Goal: Task Accomplishment & Management: Manage account settings

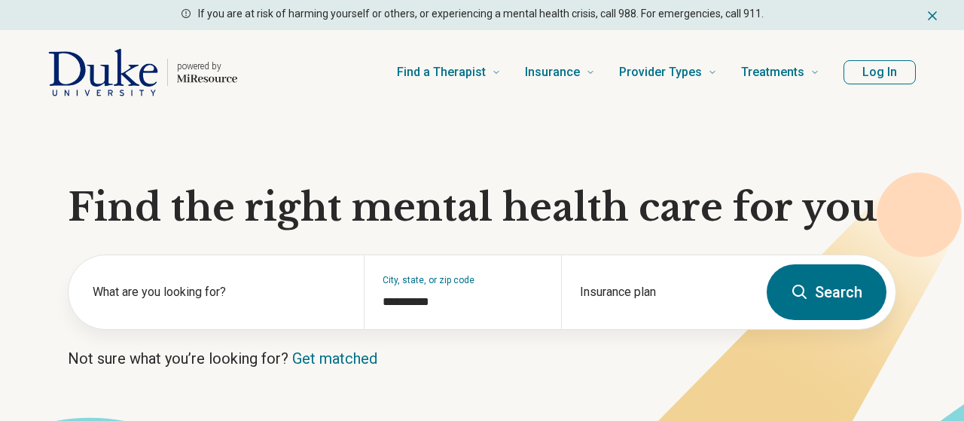
click at [899, 69] on button "Log In" at bounding box center [880, 72] width 72 height 24
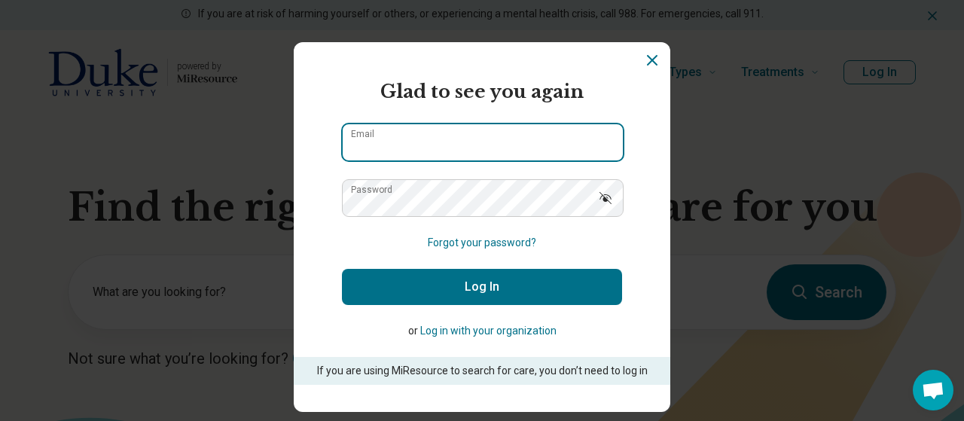
click at [490, 136] on input "Email" at bounding box center [483, 142] width 280 height 36
type input "**********"
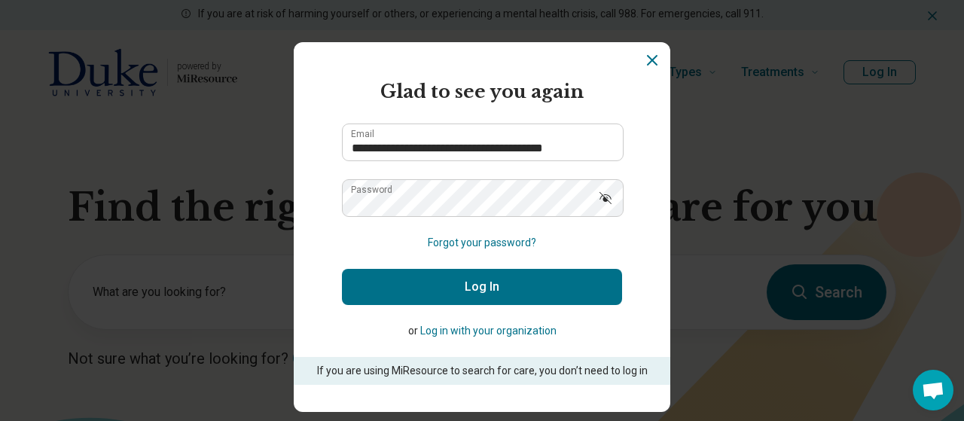
click at [496, 291] on button "Log In" at bounding box center [482, 287] width 280 height 36
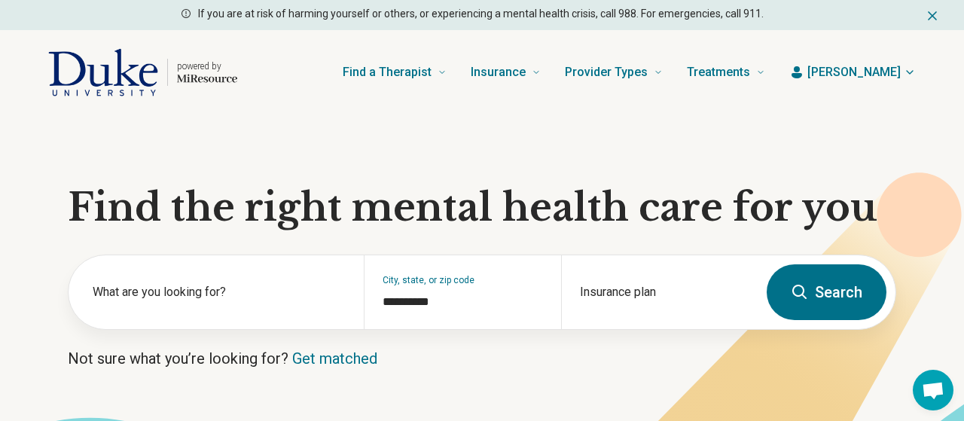
click at [892, 72] on span "[PERSON_NAME]" at bounding box center [853, 72] width 93 height 18
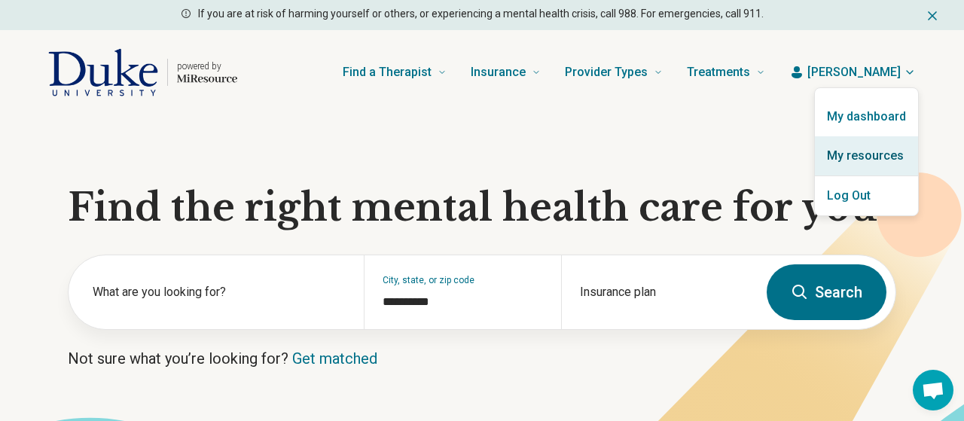
click at [847, 172] on link "My resources" at bounding box center [866, 155] width 103 height 39
click at [847, 147] on link "My resources" at bounding box center [866, 155] width 103 height 39
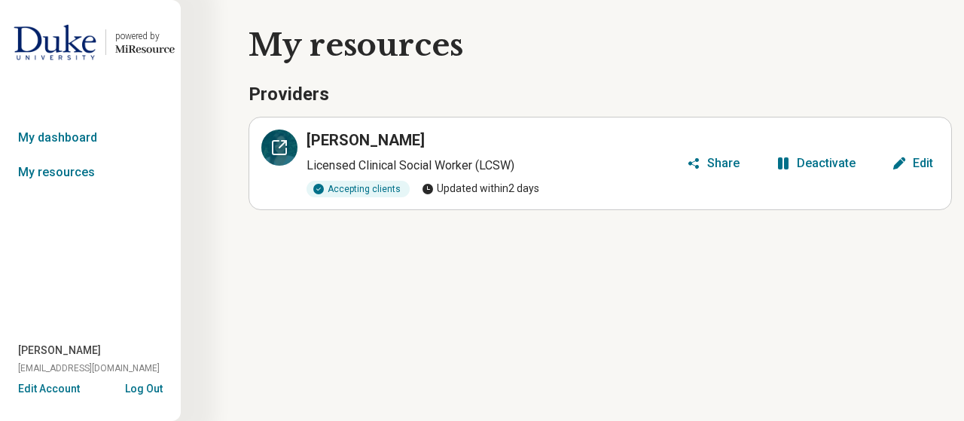
click at [282, 139] on icon at bounding box center [279, 148] width 18 height 18
click at [911, 169] on button "Edit" at bounding box center [912, 163] width 53 height 24
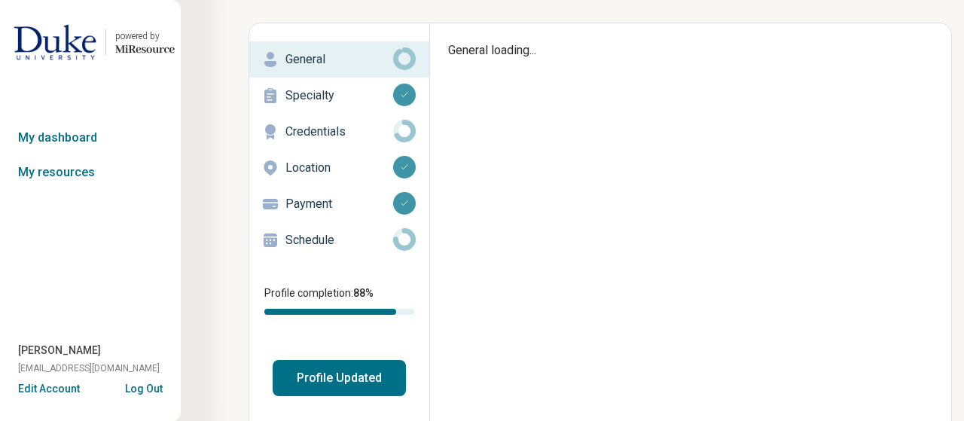
scroll to position [83, 0]
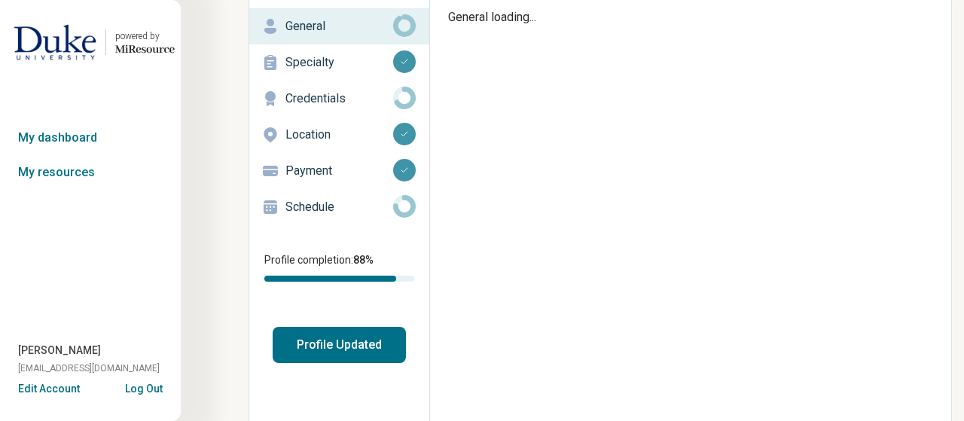
click at [331, 359] on button "Profile Updated" at bounding box center [339, 345] width 133 height 36
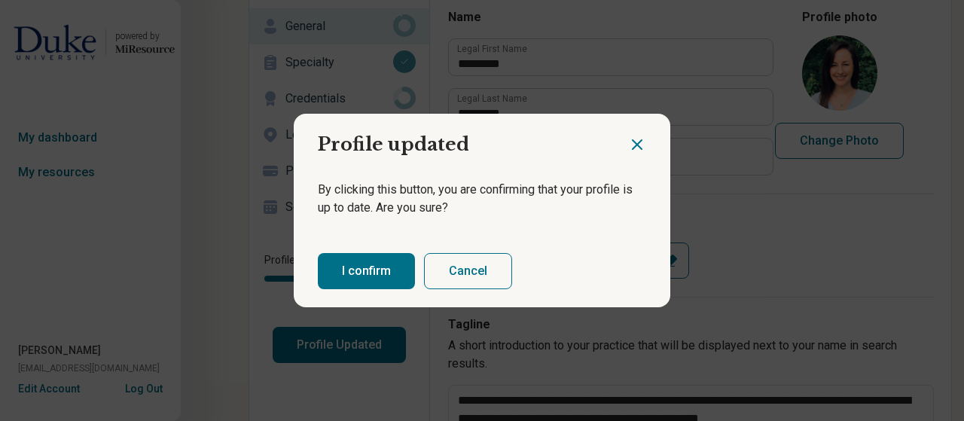
click at [376, 277] on button "I confirm" at bounding box center [366, 271] width 97 height 36
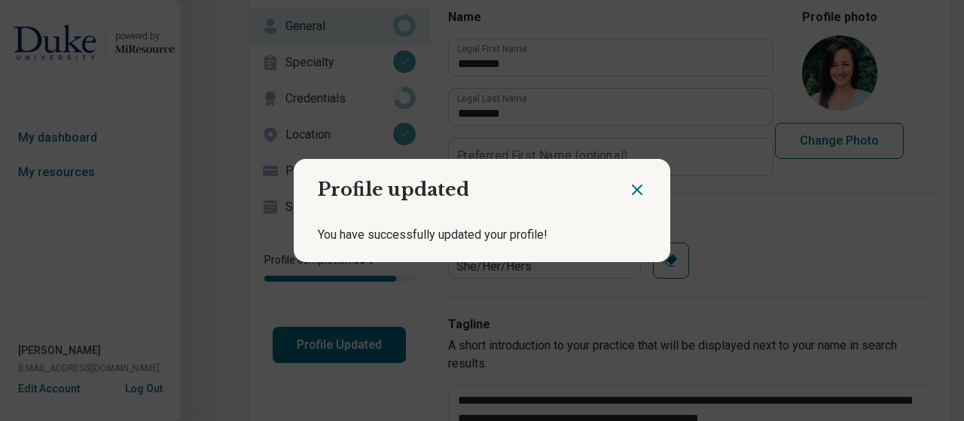
click at [100, 172] on div "Profile updated You have successfully updated your profile!" at bounding box center [482, 210] width 964 height 421
click at [639, 189] on icon "Close dialog" at bounding box center [637, 190] width 18 height 18
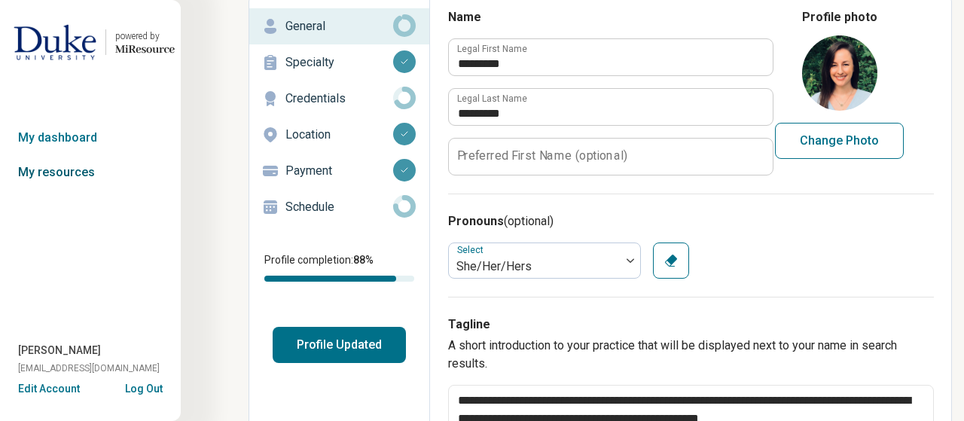
click at [41, 182] on link "My resources" at bounding box center [90, 172] width 181 height 35
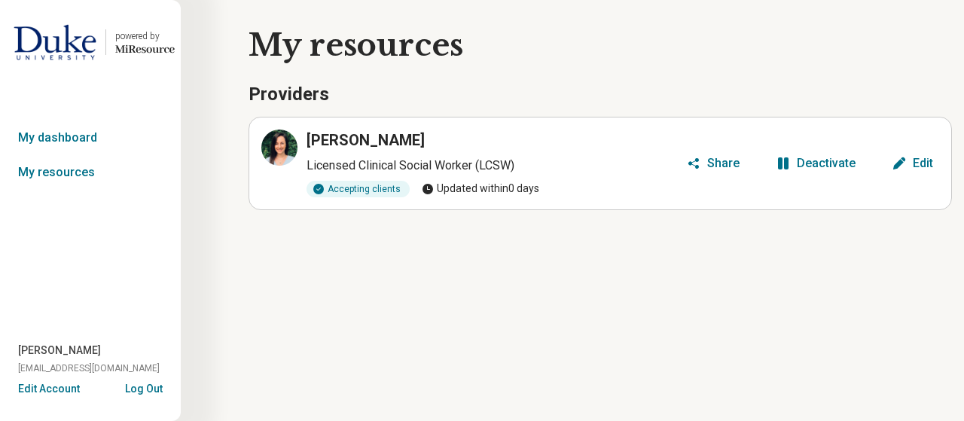
click at [304, 151] on div "Christine Schneider Licensed Clinical Social Worker (LCSW) Accepting clients Up…" at bounding box center [470, 164] width 419 height 68
click at [282, 148] on icon at bounding box center [279, 148] width 18 height 18
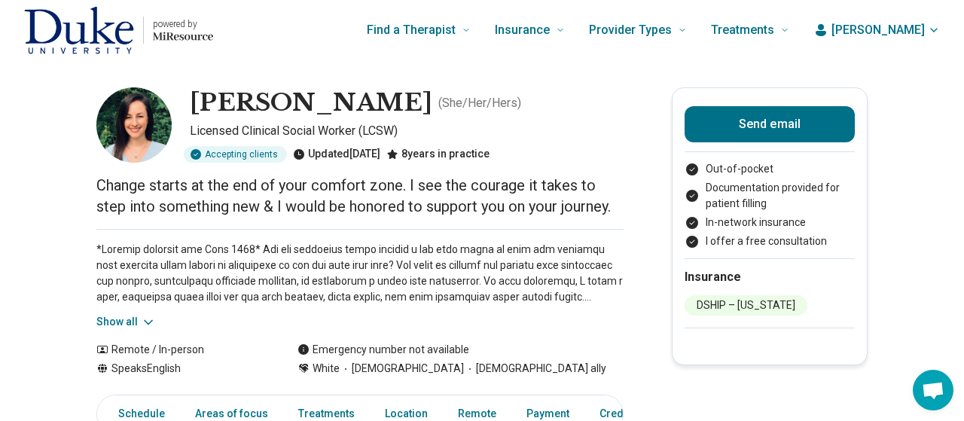
click at [135, 319] on button "Show all" at bounding box center [126, 322] width 60 height 16
